Goal: Find specific page/section: Find specific page/section

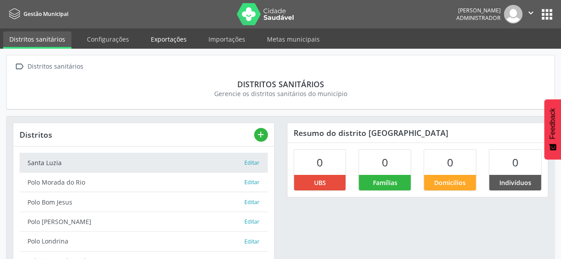
click at [165, 41] on link "Exportações" at bounding box center [169, 39] width 48 height 16
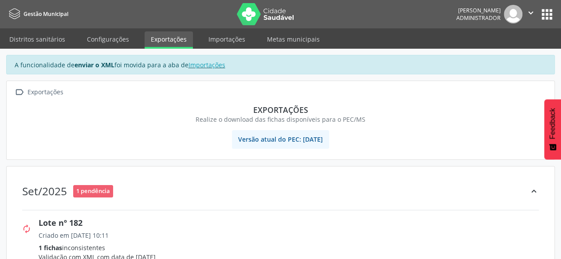
click at [554, 16] on button "apps" at bounding box center [547, 15] width 16 height 16
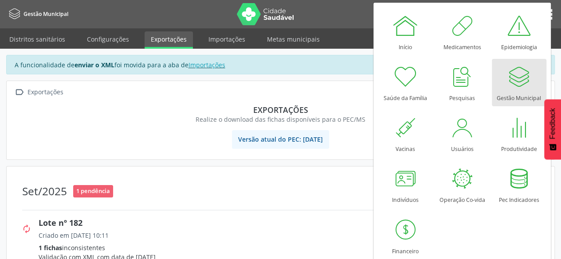
click at [531, 77] on link "Gestão Municipal" at bounding box center [519, 82] width 55 height 47
